Goal: Task Accomplishment & Management: Manage account settings

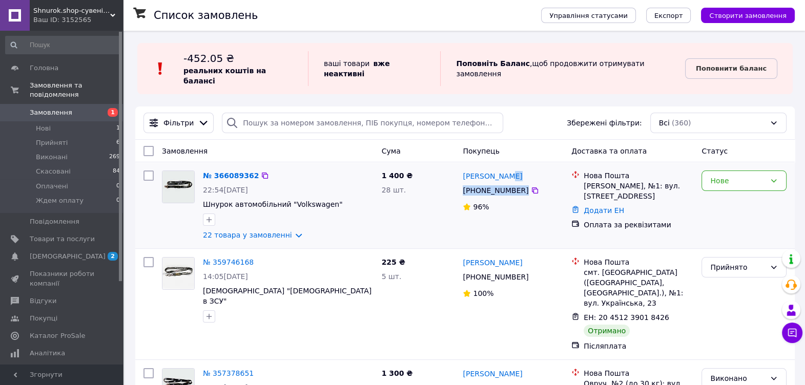
drag, startPoint x: 513, startPoint y: 167, endPoint x: 465, endPoint y: 190, distance: 53.2
click at [465, 190] on div "[PERSON_NAME] [PHONE_NUMBER]%" at bounding box center [512, 205] width 109 height 78
drag, startPoint x: 465, startPoint y: 190, endPoint x: 463, endPoint y: 167, distance: 22.6
click at [463, 167] on div "[PERSON_NAME] [PHONE_NUMBER]%" at bounding box center [512, 205] width 109 height 78
copy div "[PERSON_NAME] [PHONE_NUMBER]%"
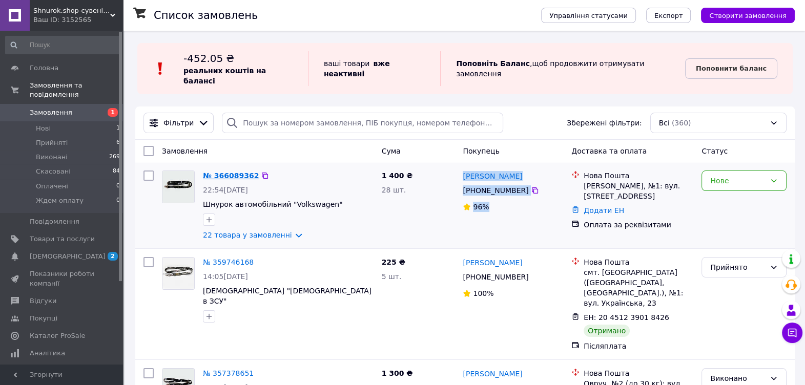
click at [219, 172] on link "№ 366089362" at bounding box center [231, 176] width 56 height 8
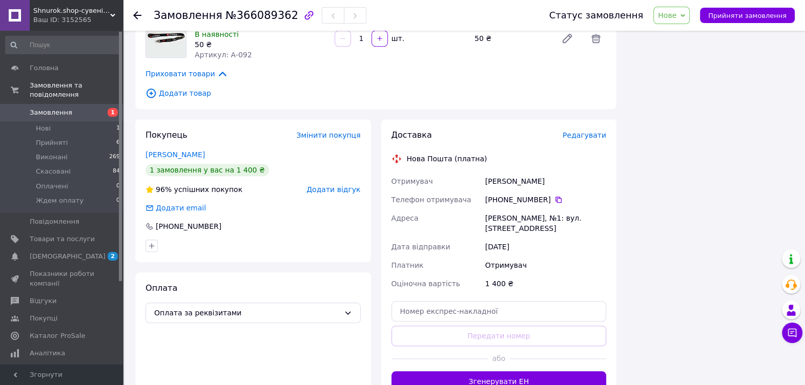
scroll to position [1270, 0]
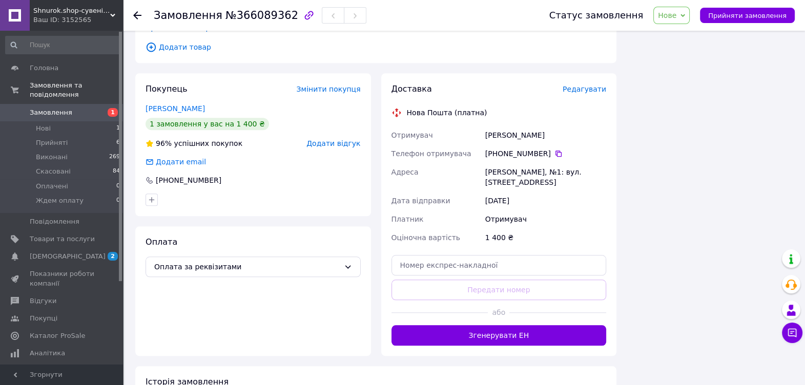
click at [49, 108] on span "Замовлення" at bounding box center [51, 112] width 43 height 9
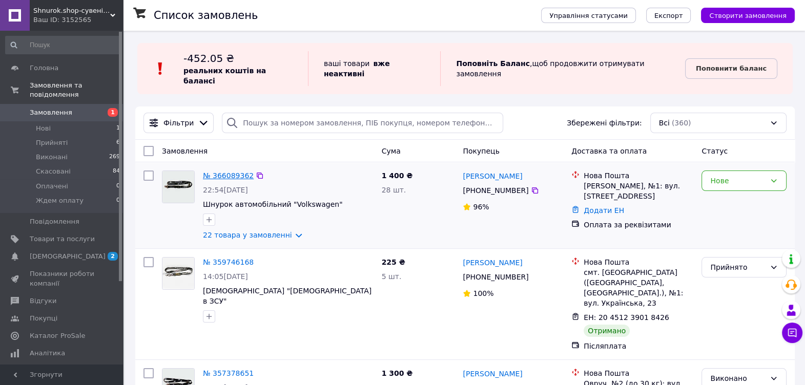
click at [233, 172] on link "№ 366089362" at bounding box center [228, 176] width 51 height 8
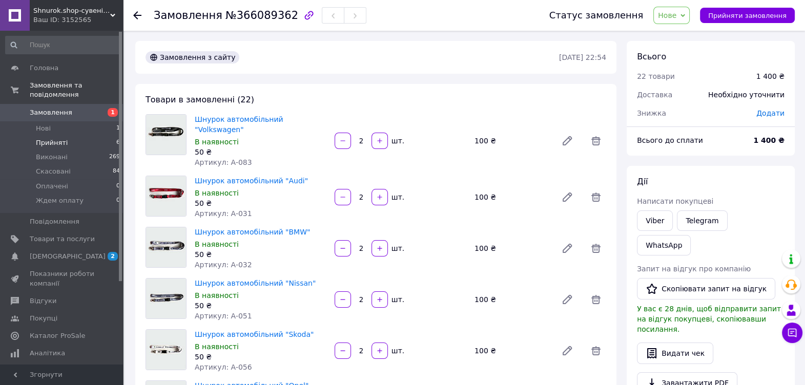
click at [48, 138] on span "Прийняті" at bounding box center [52, 142] width 32 height 9
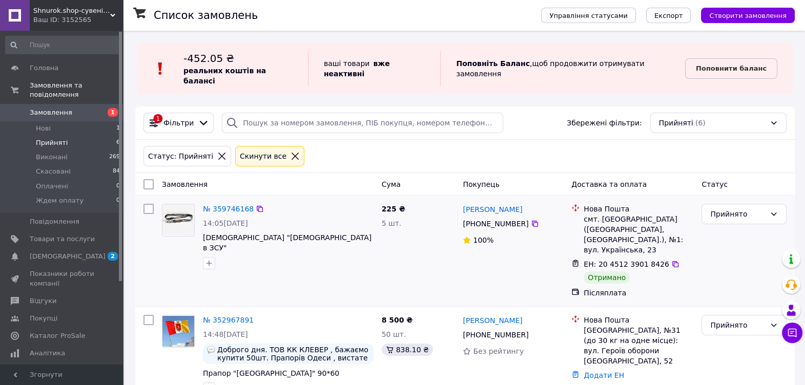
drag, startPoint x: 531, startPoint y: 202, endPoint x: 459, endPoint y: 203, distance: 71.7
click at [459, 203] on div "[PERSON_NAME] [PHONE_NUMBER]%" at bounding box center [512, 251] width 109 height 102
copy link "[PERSON_NAME]"
click at [774, 210] on icon at bounding box center [773, 214] width 8 height 8
click at [725, 225] on li "Виконано" at bounding box center [744, 226] width 84 height 18
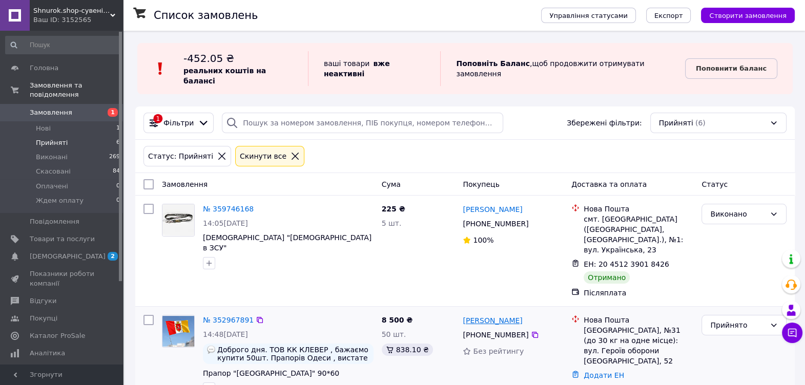
drag, startPoint x: 535, startPoint y: 302, endPoint x: 464, endPoint y: 304, distance: 71.2
click at [464, 314] on div "[PERSON_NAME]" at bounding box center [513, 320] width 102 height 13
copy link "[PERSON_NAME]"
click at [215, 316] on link "№ 352967891" at bounding box center [228, 320] width 51 height 8
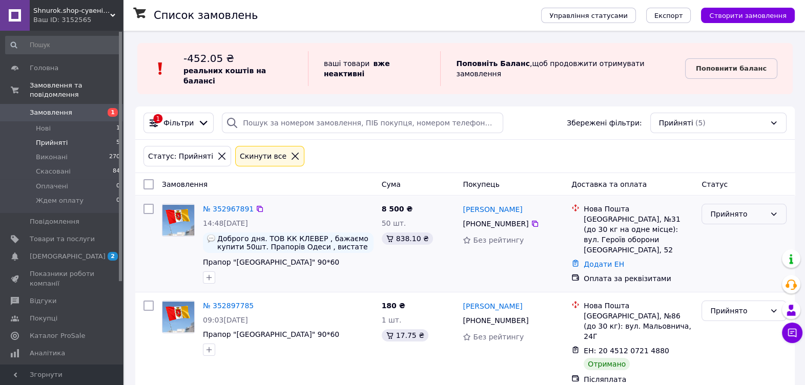
click at [771, 204] on div "Прийнято" at bounding box center [743, 214] width 85 height 20
click at [748, 245] on li "Скасовано" at bounding box center [744, 244] width 84 height 18
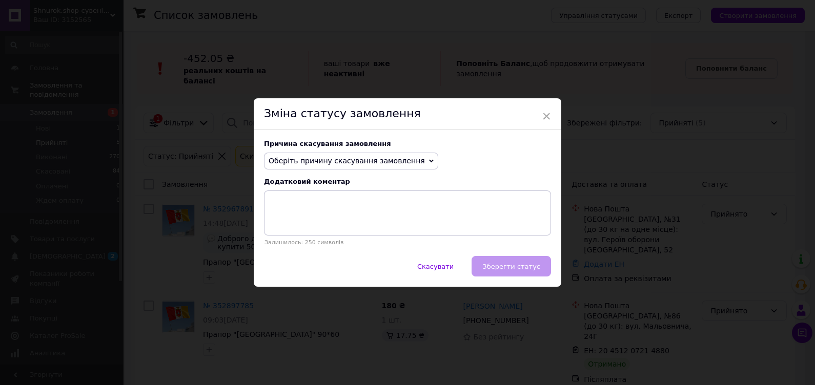
click at [429, 162] on icon at bounding box center [431, 161] width 5 height 5
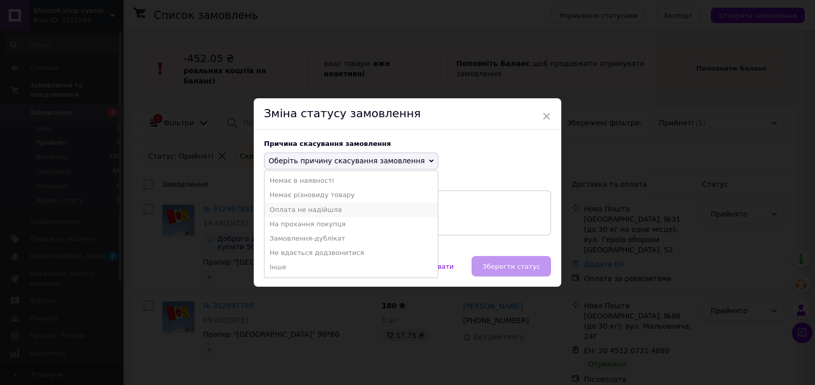
click at [302, 210] on li "Оплата не надійшла" at bounding box center [350, 210] width 173 height 14
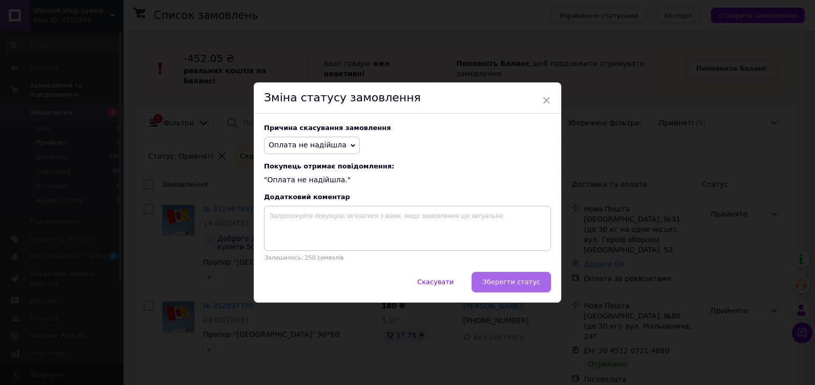
click at [528, 284] on span "Зберегти статус" at bounding box center [511, 282] width 58 height 8
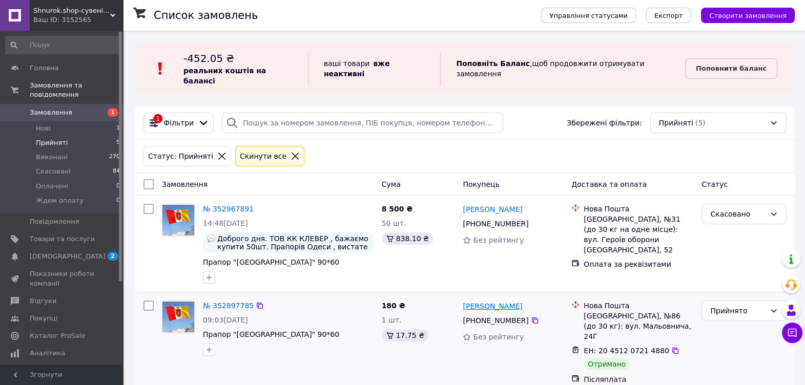
drag, startPoint x: 532, startPoint y: 297, endPoint x: 463, endPoint y: 301, distance: 69.3
click at [463, 301] on div "[PERSON_NAME]" at bounding box center [513, 306] width 102 height 13
copy link "[PERSON_NAME]"
click at [770, 307] on icon at bounding box center [773, 311] width 8 height 8
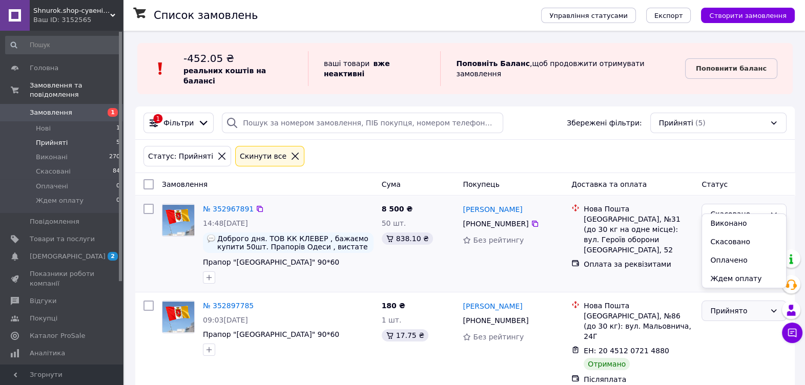
click at [741, 223] on li "Виконано" at bounding box center [744, 223] width 84 height 18
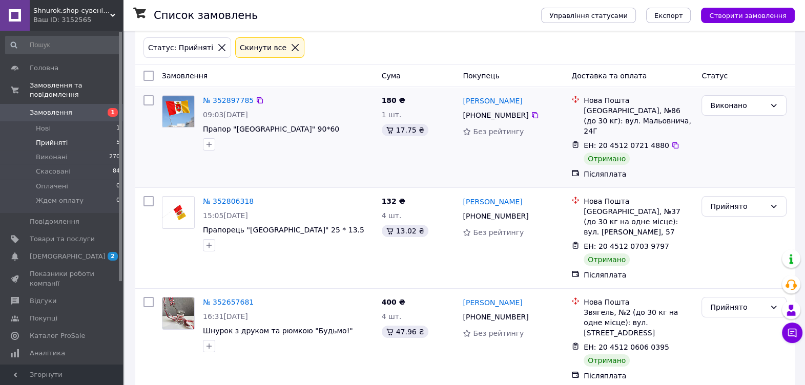
scroll to position [128, 0]
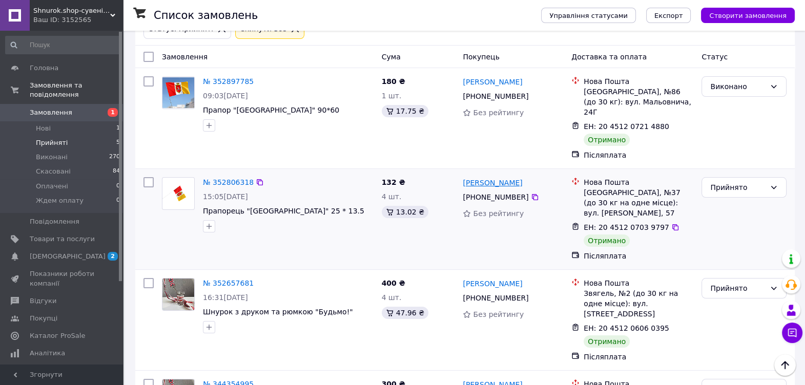
drag, startPoint x: 529, startPoint y: 164, endPoint x: 463, endPoint y: 163, distance: 66.1
click at [463, 176] on div "[PERSON_NAME]" at bounding box center [513, 182] width 102 height 13
copy link "[PERSON_NAME]"
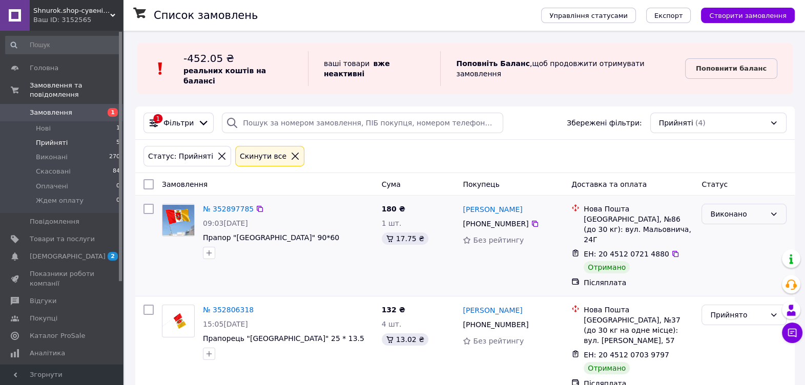
click at [774, 210] on icon at bounding box center [773, 214] width 8 height 8
click at [738, 208] on div "Виконано" at bounding box center [737, 213] width 55 height 11
click at [774, 311] on icon at bounding box center [773, 315] width 8 height 8
click at [745, 316] on li "Виконано" at bounding box center [744, 316] width 84 height 18
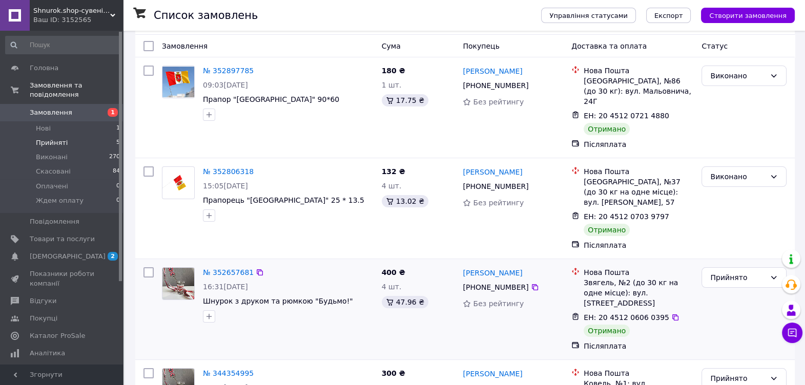
scroll to position [158, 0]
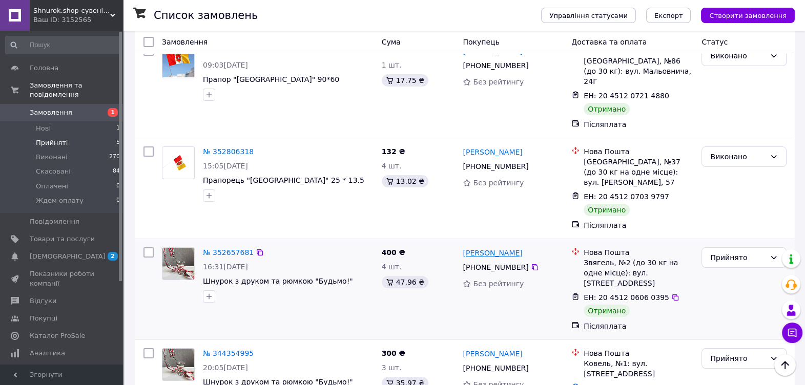
drag, startPoint x: 516, startPoint y: 224, endPoint x: 464, endPoint y: 225, distance: 52.8
click at [464, 246] on div "[PERSON_NAME]" at bounding box center [513, 252] width 102 height 13
copy link "[PERSON_NAME]"
click at [776, 256] on icon at bounding box center [774, 257] width 6 height 3
click at [744, 250] on li "Виконано" at bounding box center [744, 249] width 84 height 18
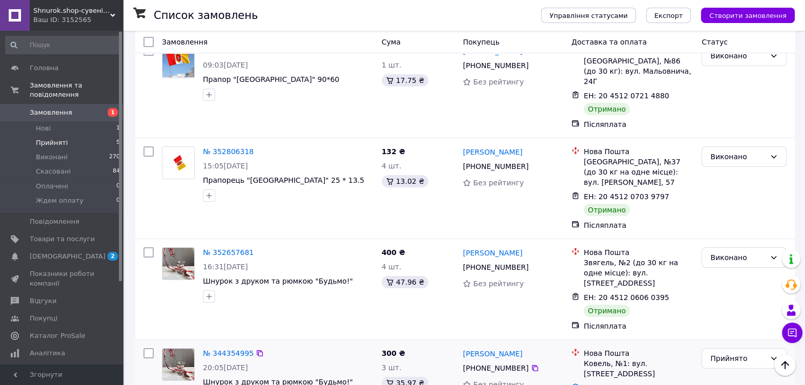
drag, startPoint x: 530, startPoint y: 311, endPoint x: 462, endPoint y: 312, distance: 68.6
click at [462, 347] on div "[PERSON_NAME]" at bounding box center [513, 353] width 102 height 13
copy link "[PERSON_NAME]"
click at [775, 357] on icon at bounding box center [774, 358] width 6 height 3
click at [739, 261] on li "Скасовано" at bounding box center [744, 258] width 84 height 18
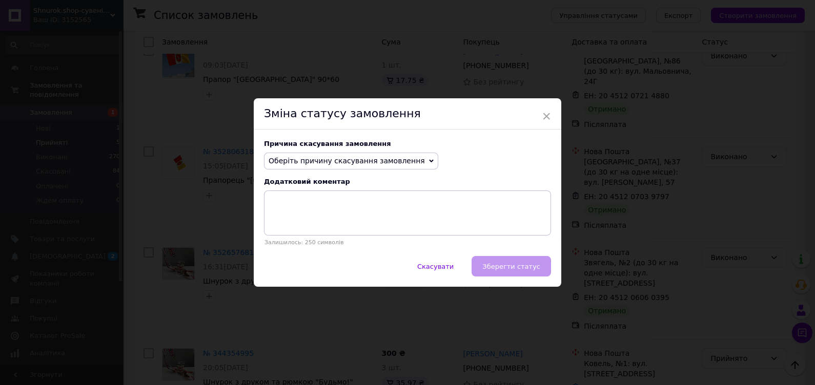
drag, startPoint x: 411, startPoint y: 160, endPoint x: 392, endPoint y: 183, distance: 29.8
click at [429, 160] on icon at bounding box center [431, 161] width 5 height 5
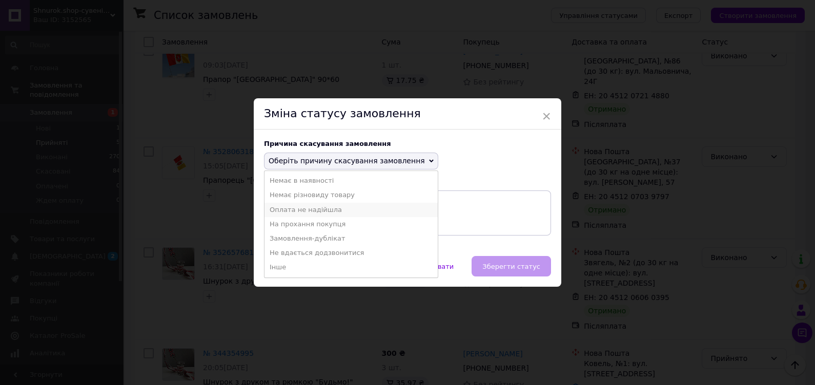
click at [274, 210] on li "Оплата не надійшла" at bounding box center [350, 210] width 173 height 14
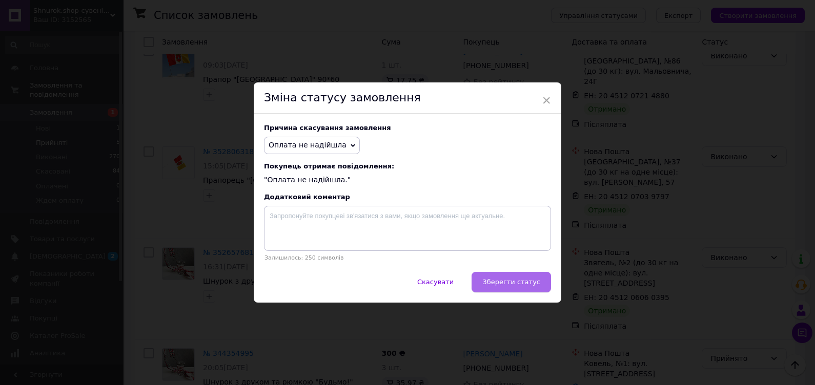
click at [515, 284] on span "Зберегти статус" at bounding box center [511, 282] width 58 height 8
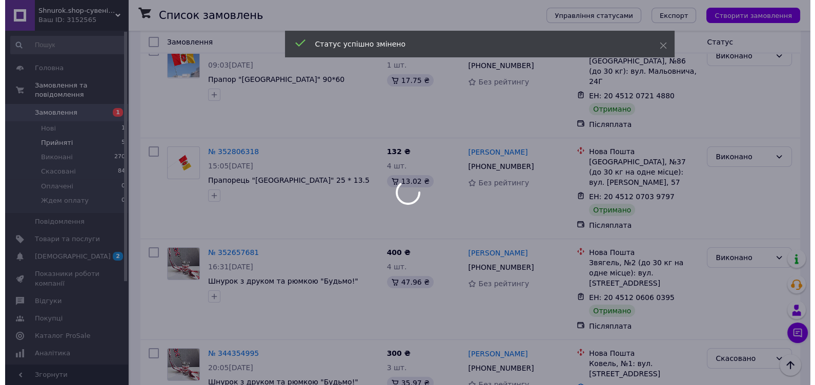
scroll to position [0, 0]
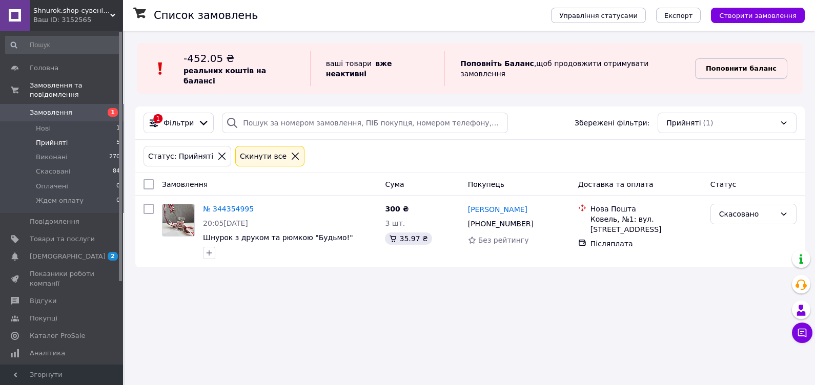
click at [726, 65] on b "Поповнити баланс" at bounding box center [740, 69] width 71 height 8
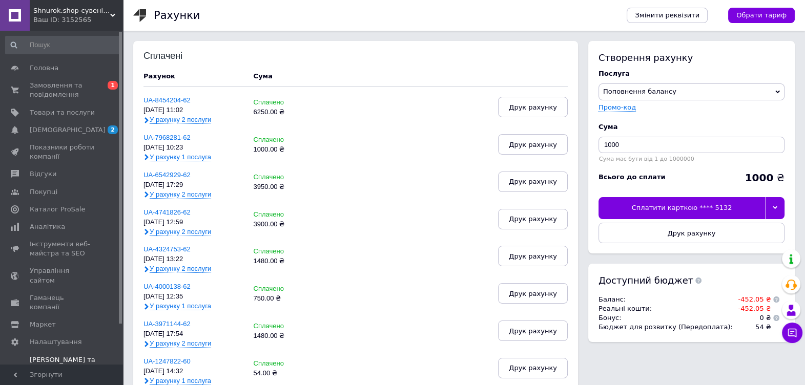
click at [776, 205] on div at bounding box center [774, 208] width 19 height 22
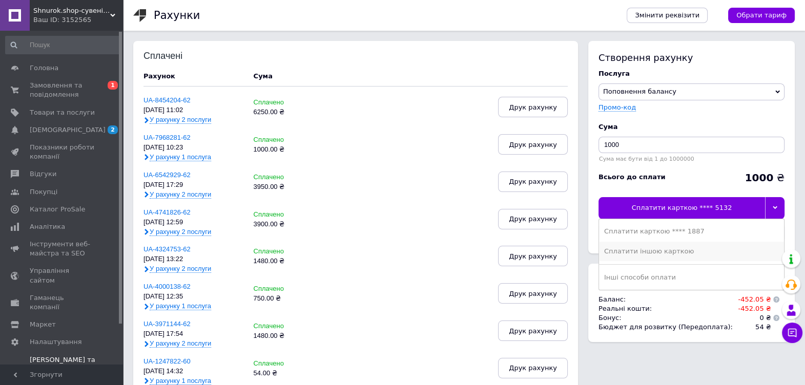
click at [664, 255] on div "Сплатити іншою карткою" at bounding box center [691, 251] width 175 height 9
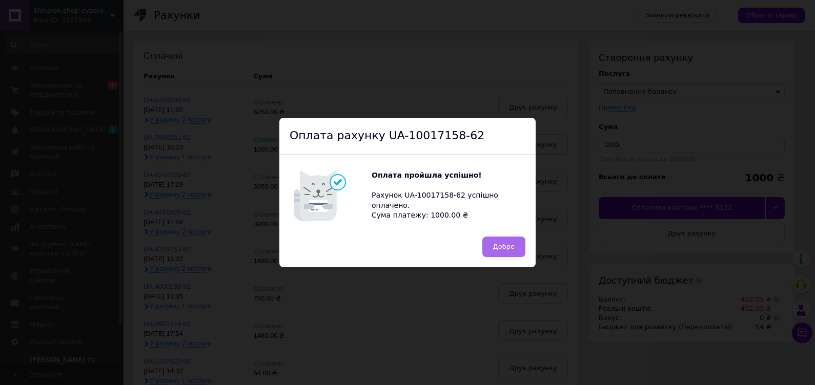
click at [502, 244] on span "Добре" at bounding box center [504, 247] width 22 height 8
